Goal: Information Seeking & Learning: Learn about a topic

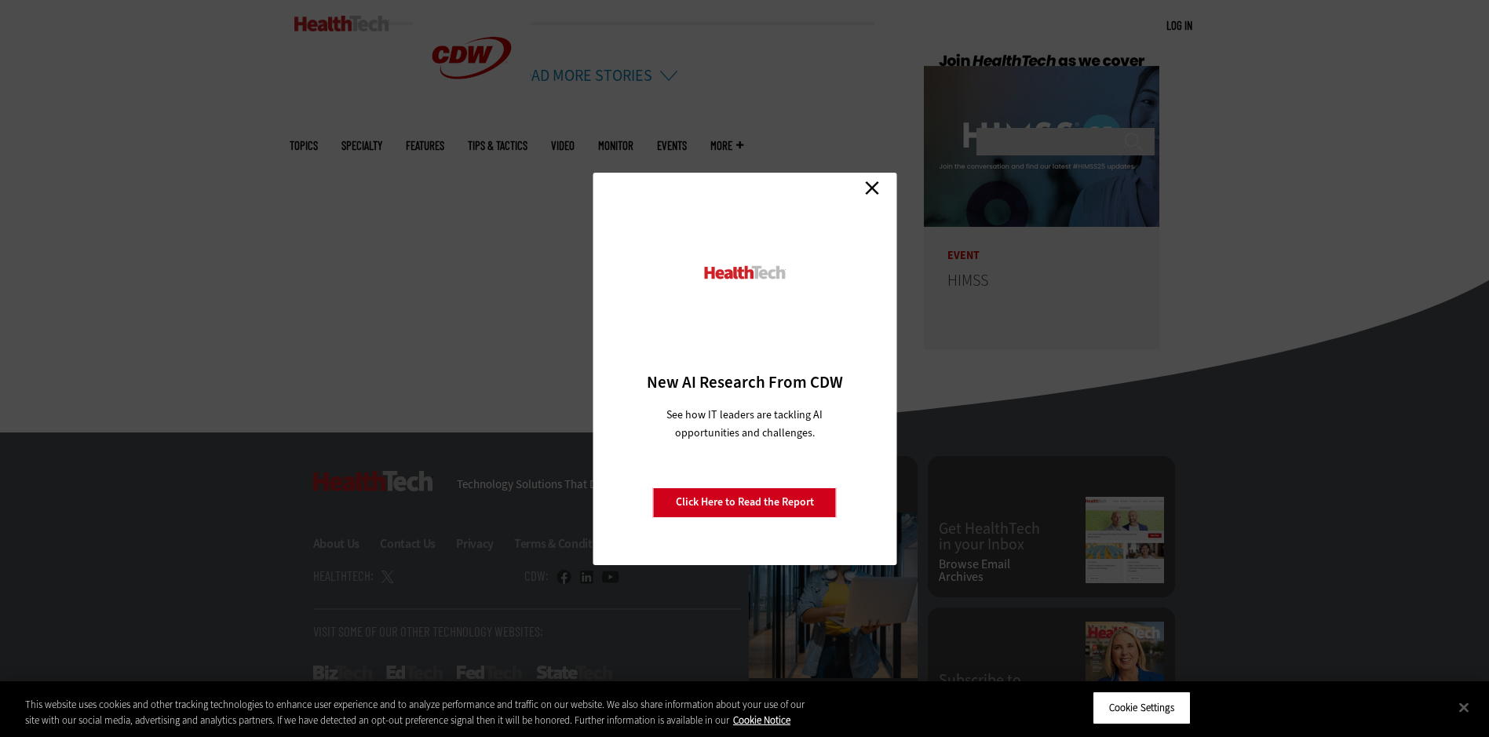
scroll to position [3869, 0]
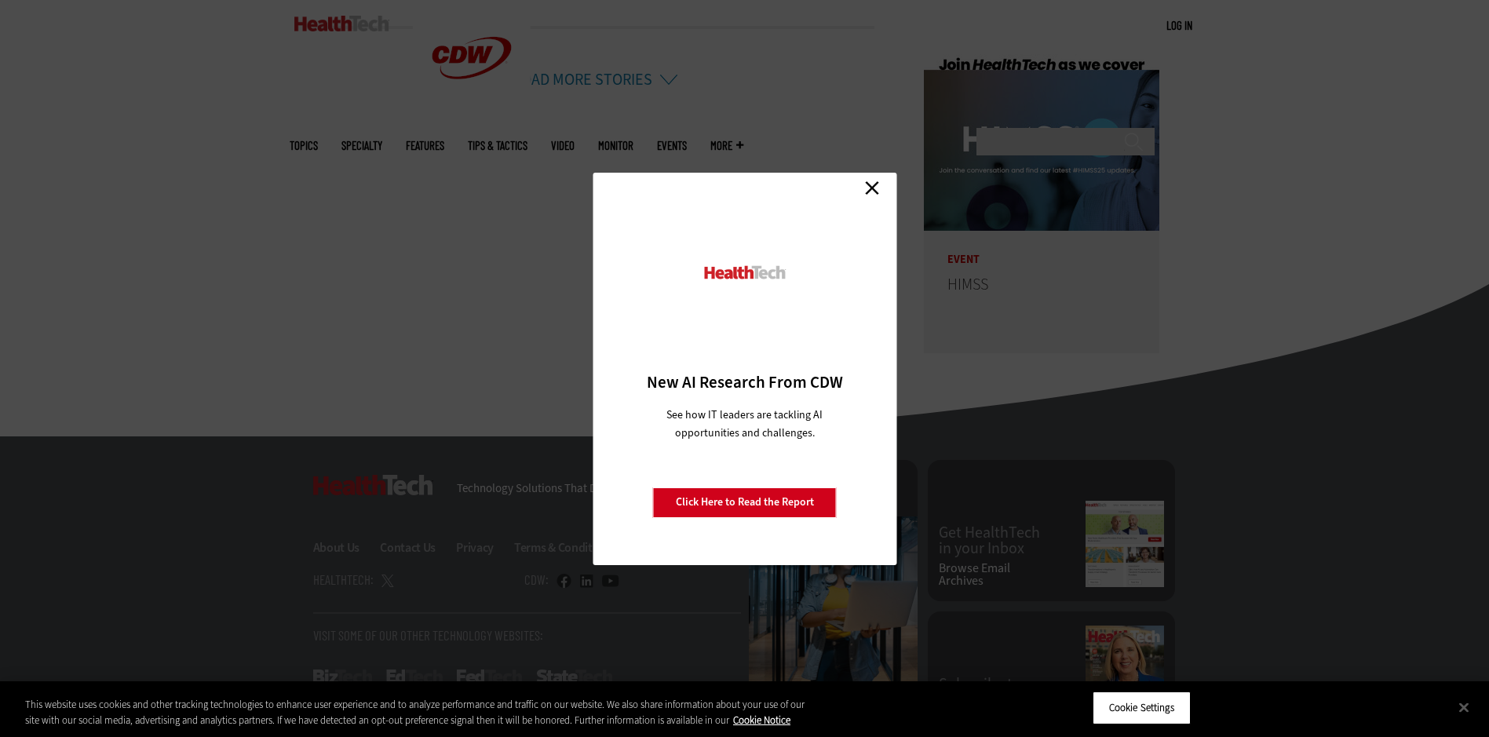
click at [871, 184] on link "Close" at bounding box center [872, 189] width 24 height 24
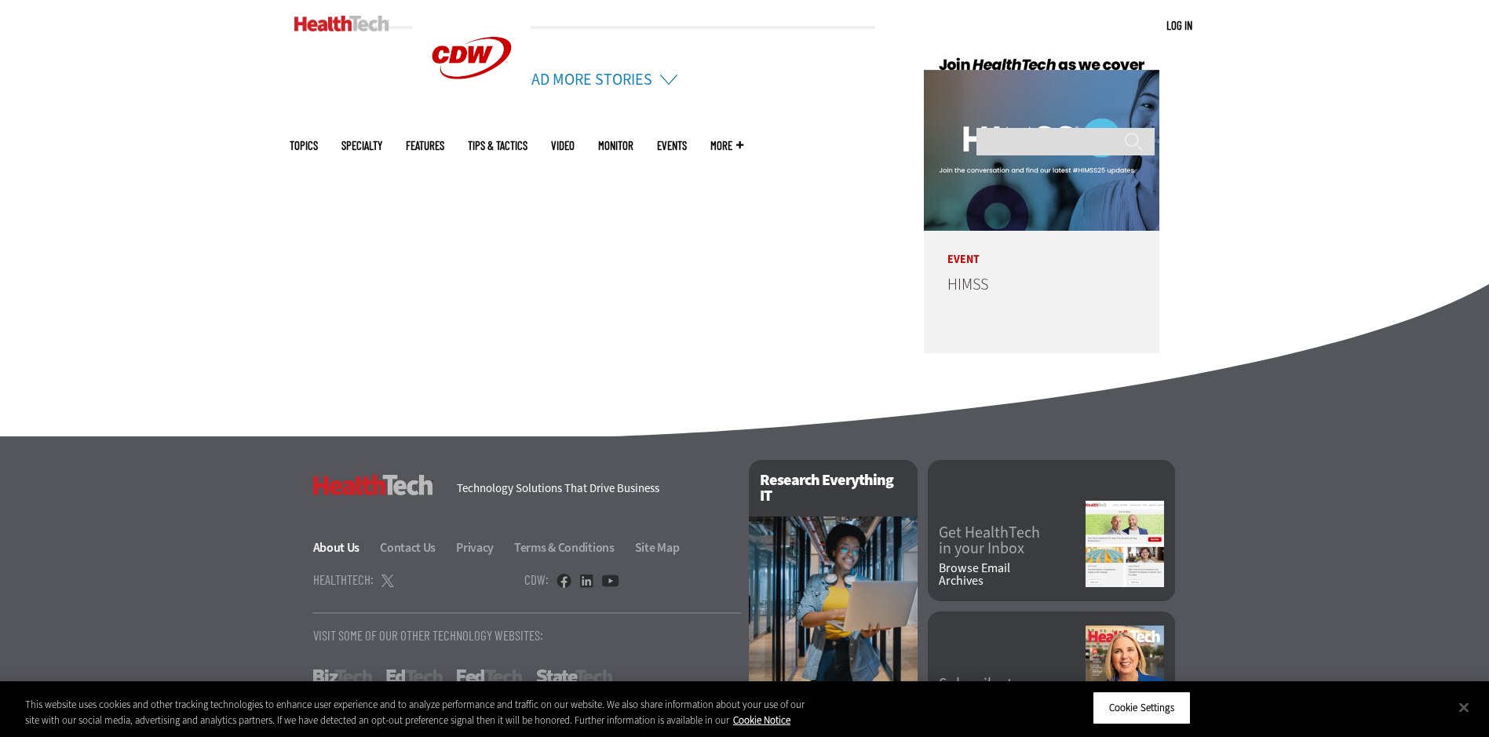
click at [353, 546] on link "About Us" at bounding box center [345, 547] width 65 height 16
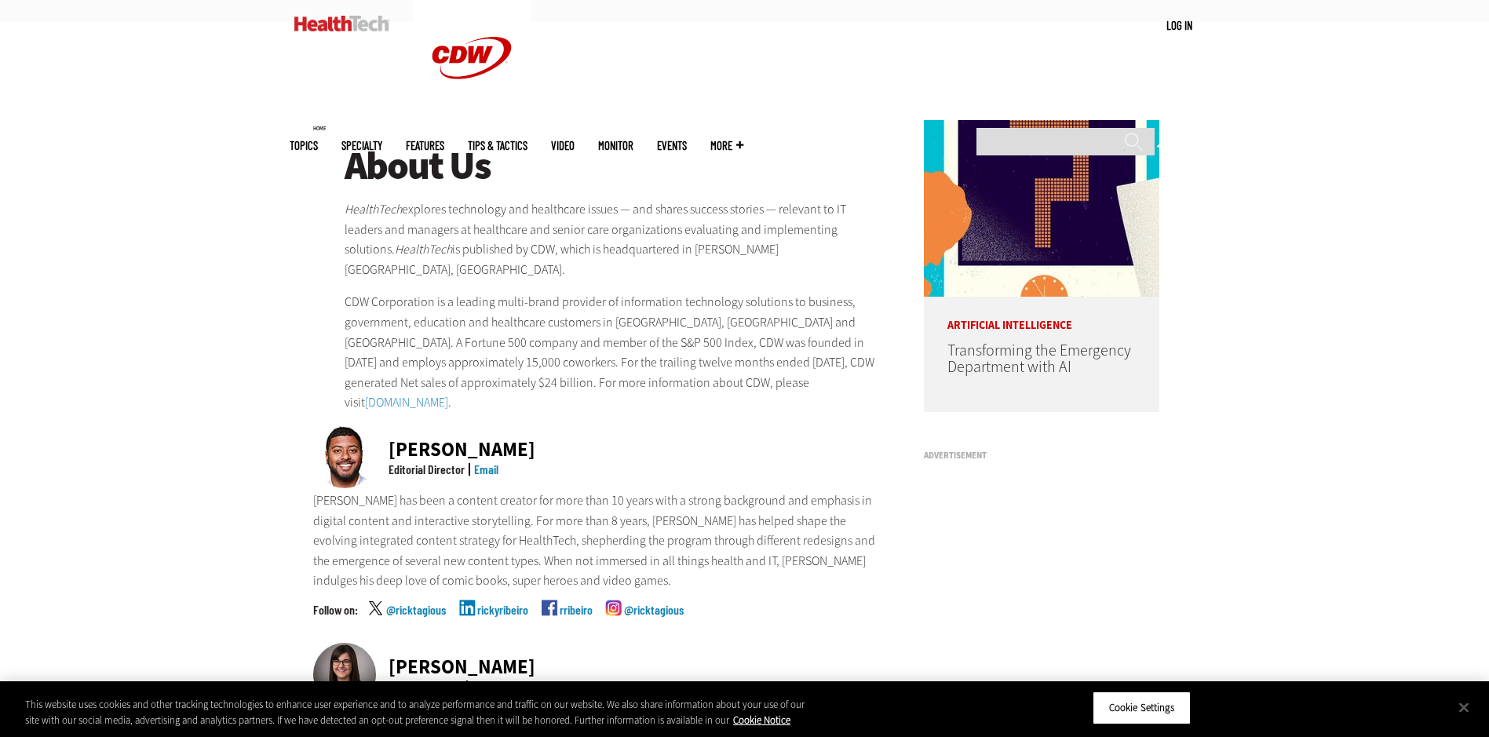
scroll to position [157, 0]
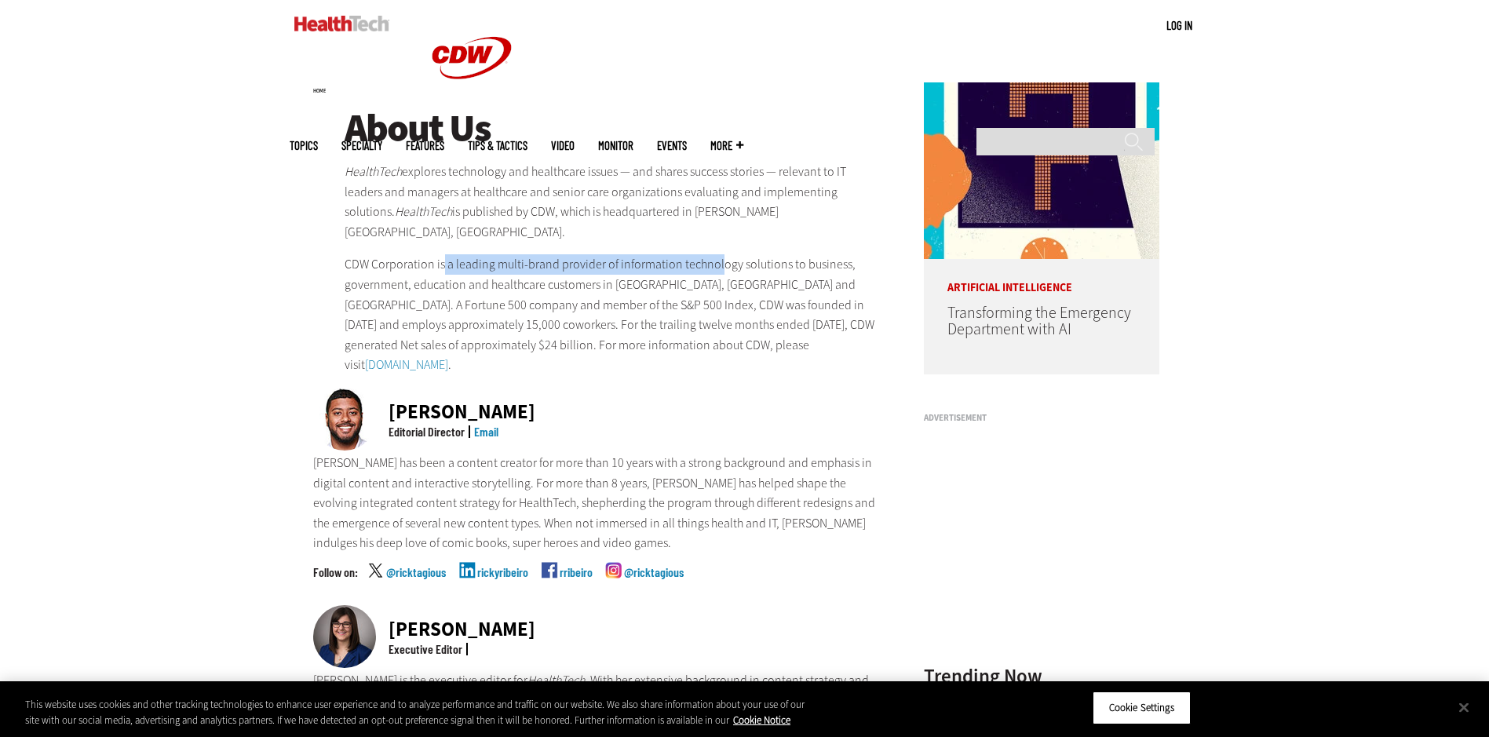
drag, startPoint x: 442, startPoint y: 246, endPoint x: 716, endPoint y: 249, distance: 274.0
click at [716, 254] on p "CDW Corporation is a leading multi-brand provider of information technology sol…" at bounding box center [614, 314] width 538 height 121
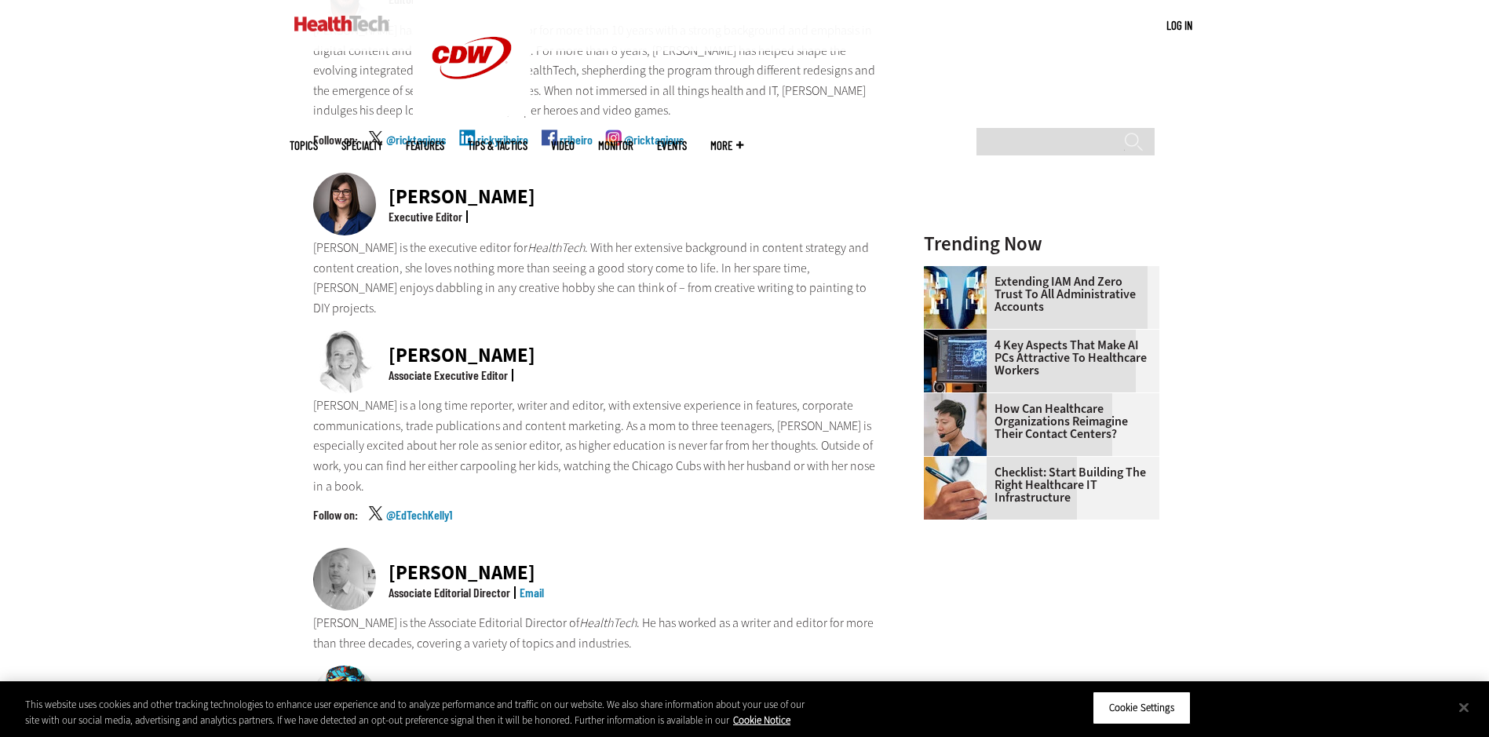
scroll to position [0, 0]
